Goal: Task Accomplishment & Management: Manage account settings

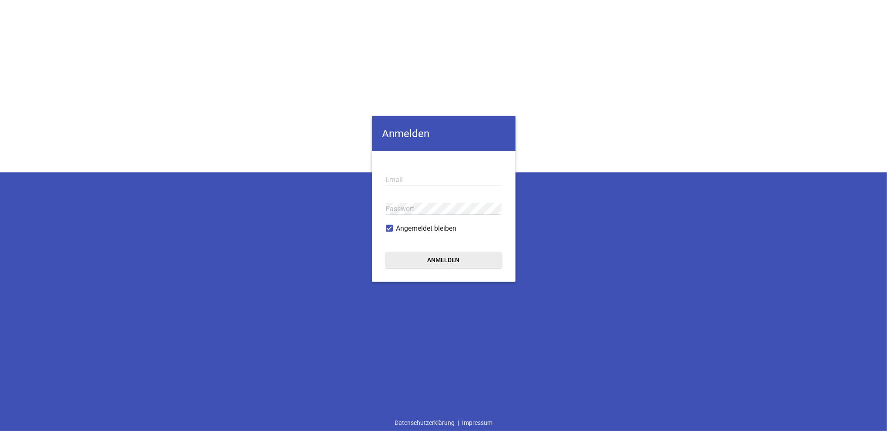
click at [472, 174] on input "email" at bounding box center [444, 180] width 116 height 12
paste input "[PERSON_NAME][EMAIL_ADDRESS][DOMAIN_NAME]"
type input "[PERSON_NAME][EMAIL_ADDRESS][DOMAIN_NAME]"
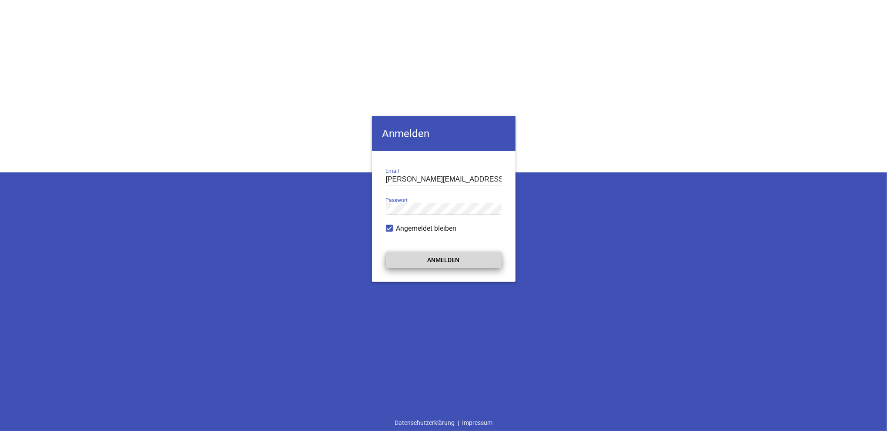
click at [465, 254] on button "Anmelden" at bounding box center [444, 260] width 116 height 16
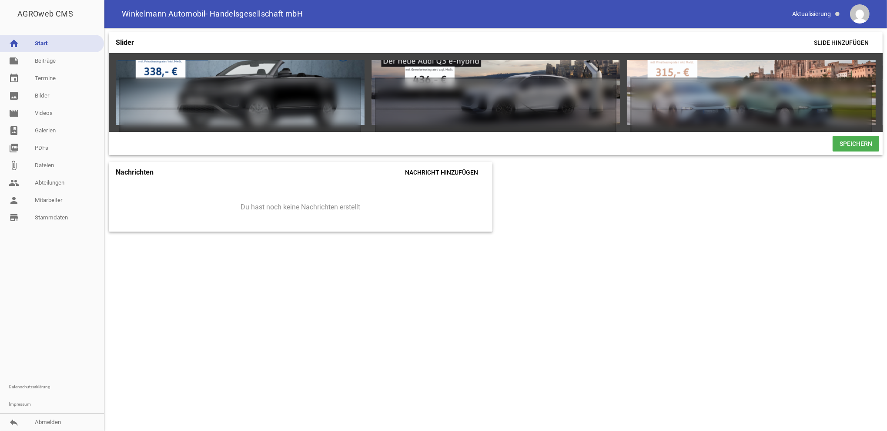
click at [711, 169] on div "Slider Slide hinzufügen games delete crop image games delete crop image games d…" at bounding box center [495, 229] width 783 height 403
click at [856, 13] on img at bounding box center [860, 14] width 20 height 20
click at [823, 14] on span at bounding box center [816, 14] width 55 height 15
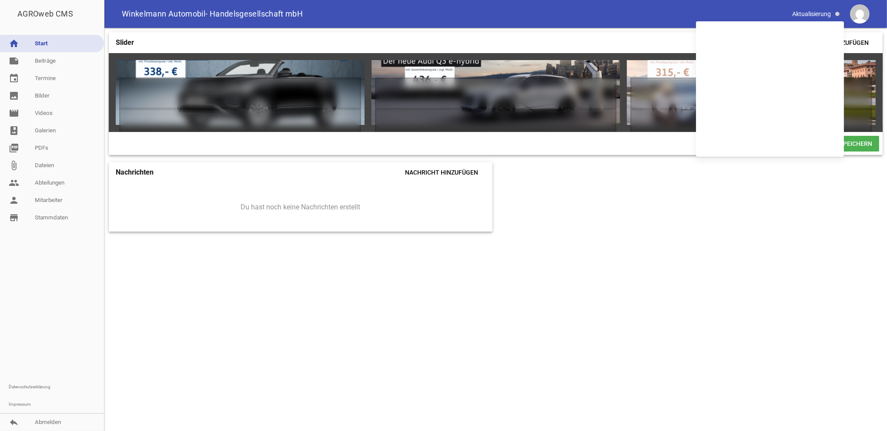
drag, startPoint x: 732, startPoint y: 228, endPoint x: 736, endPoint y: 219, distance: 9.5
click at [732, 228] on div "Slider Slide hinzufügen games delete crop image games delete crop image games d…" at bounding box center [495, 229] width 783 height 403
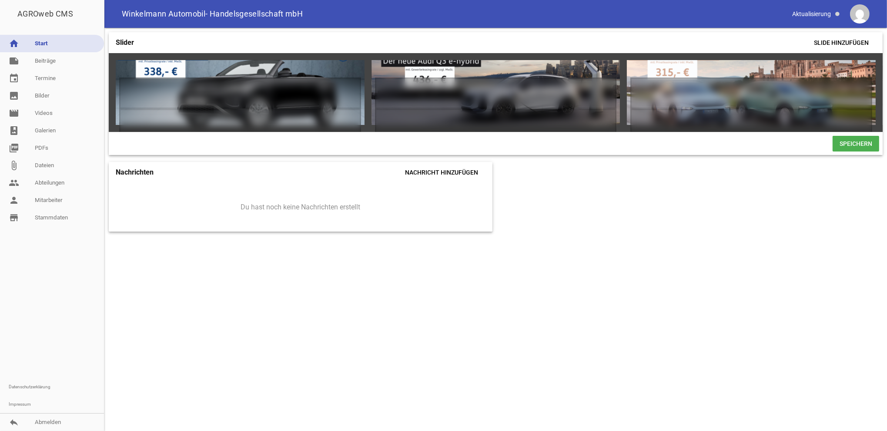
click at [858, 15] on img at bounding box center [860, 14] width 20 height 20
click at [858, 19] on img at bounding box center [860, 14] width 20 height 20
click at [861, 13] on img at bounding box center [860, 14] width 20 height 20
click at [292, 305] on div "Slider Slide hinzufügen games delete crop image games delete crop image games d…" at bounding box center [495, 229] width 783 height 403
click at [860, 9] on img at bounding box center [860, 14] width 20 height 20
